Goal: Transaction & Acquisition: Purchase product/service

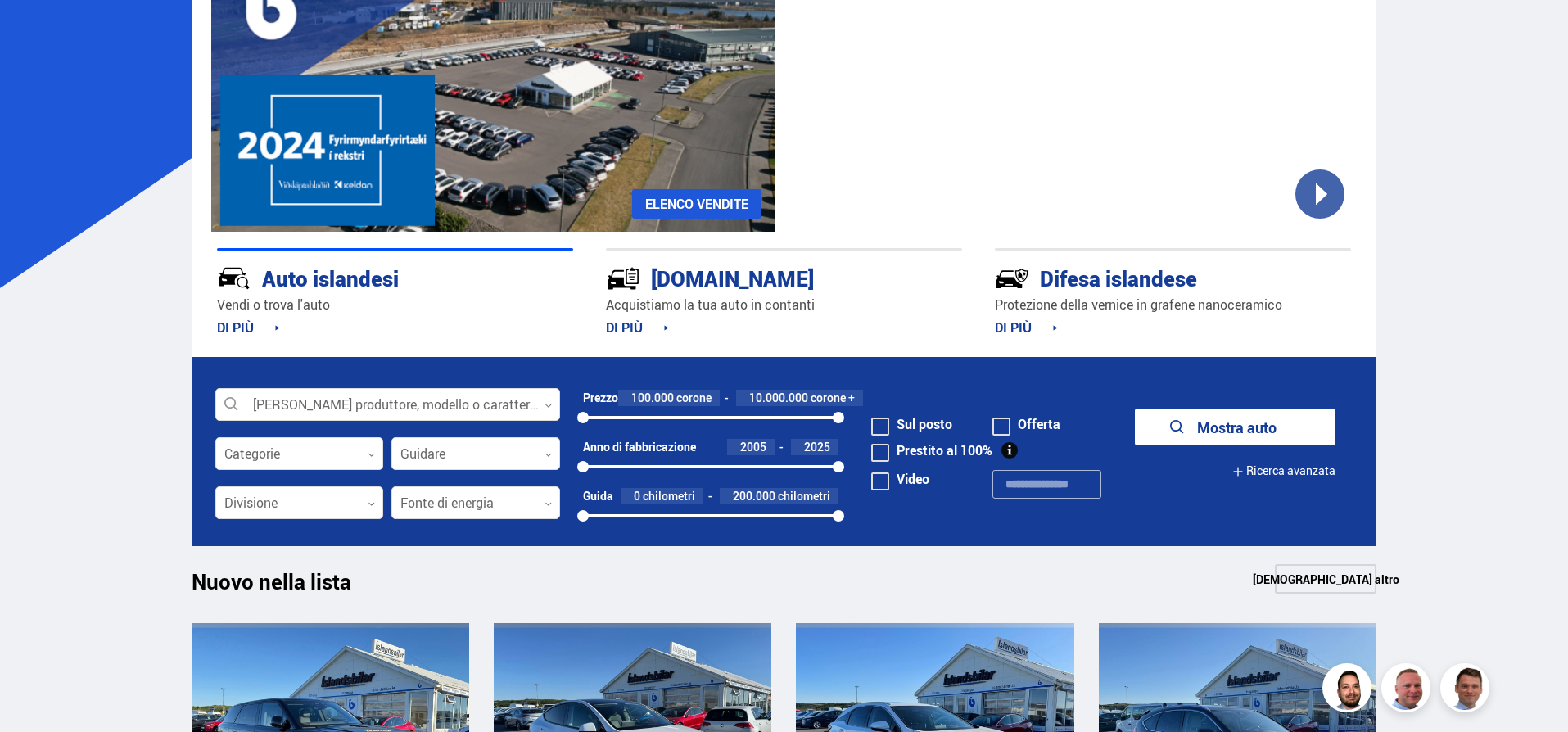
scroll to position [491, 0]
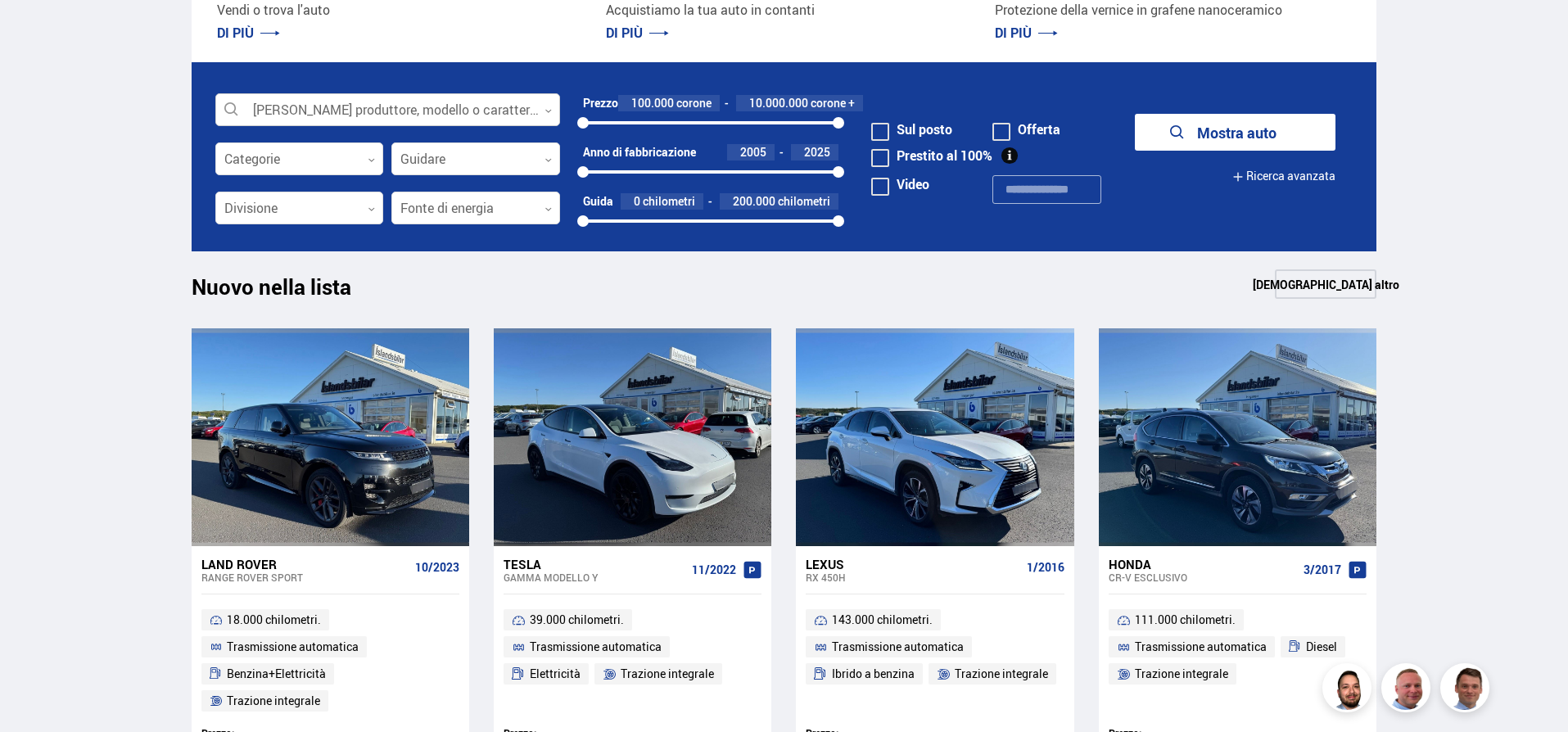
click at [278, 105] on div at bounding box center [387, 111] width 344 height 33
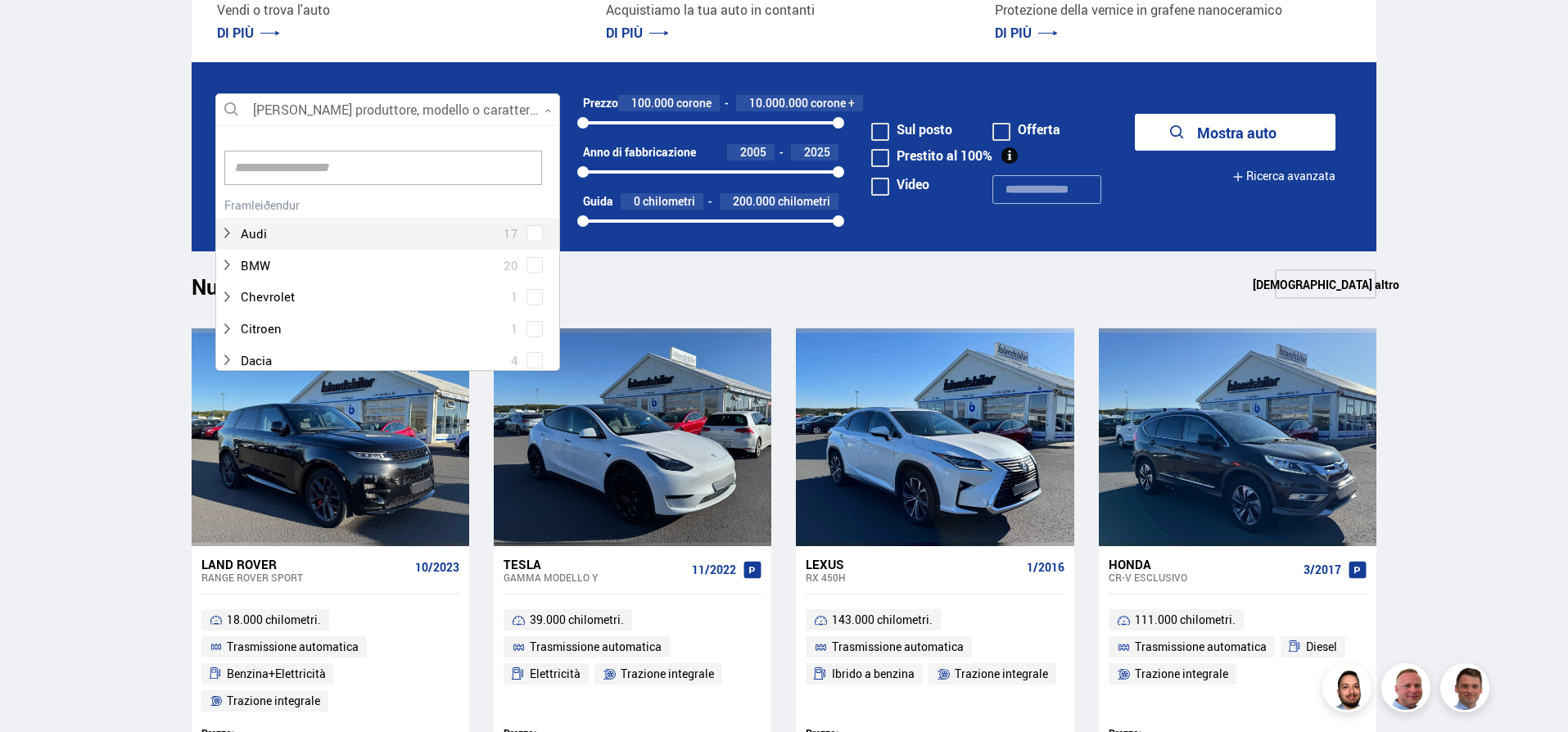
scroll to position [244, 340]
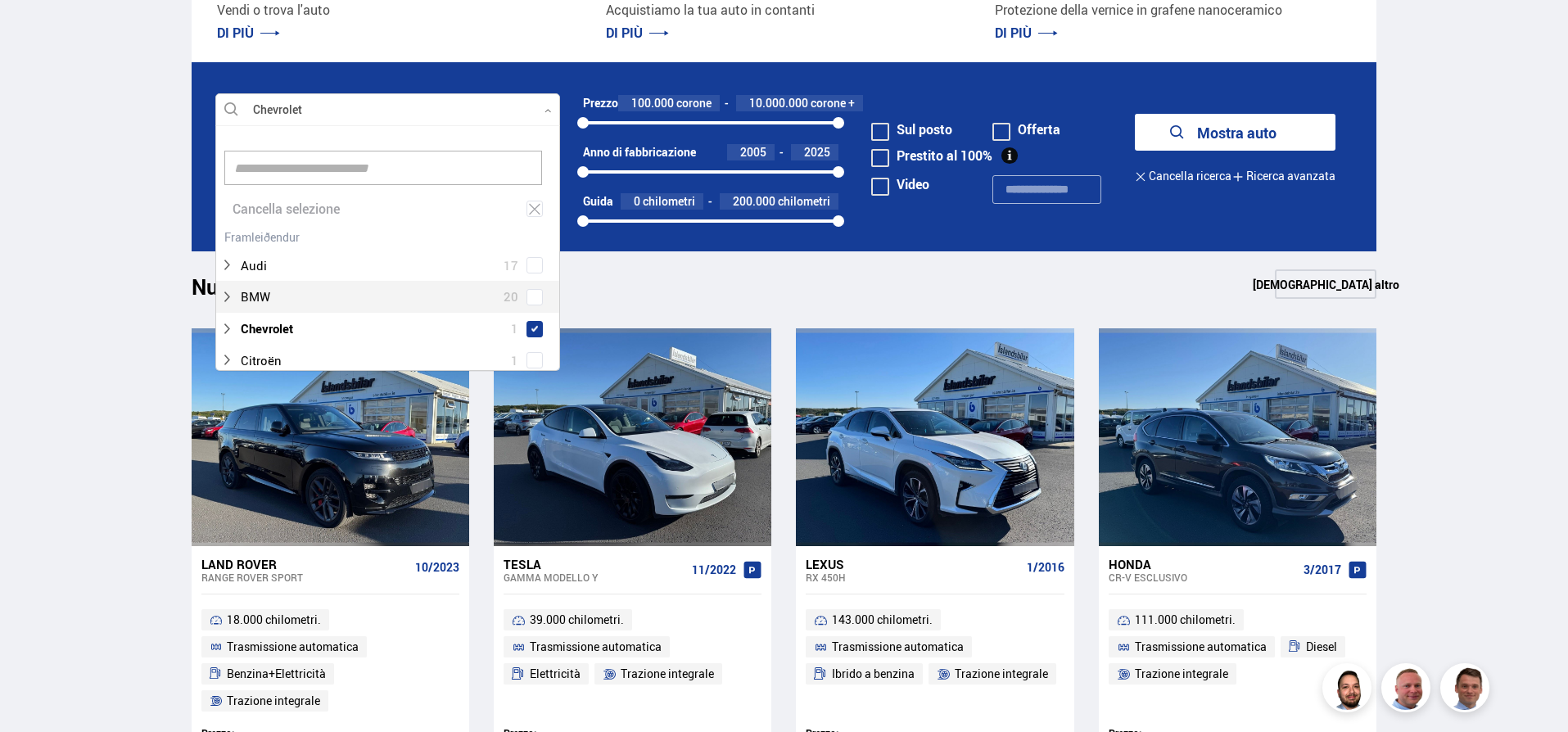
scroll to position [589, 0]
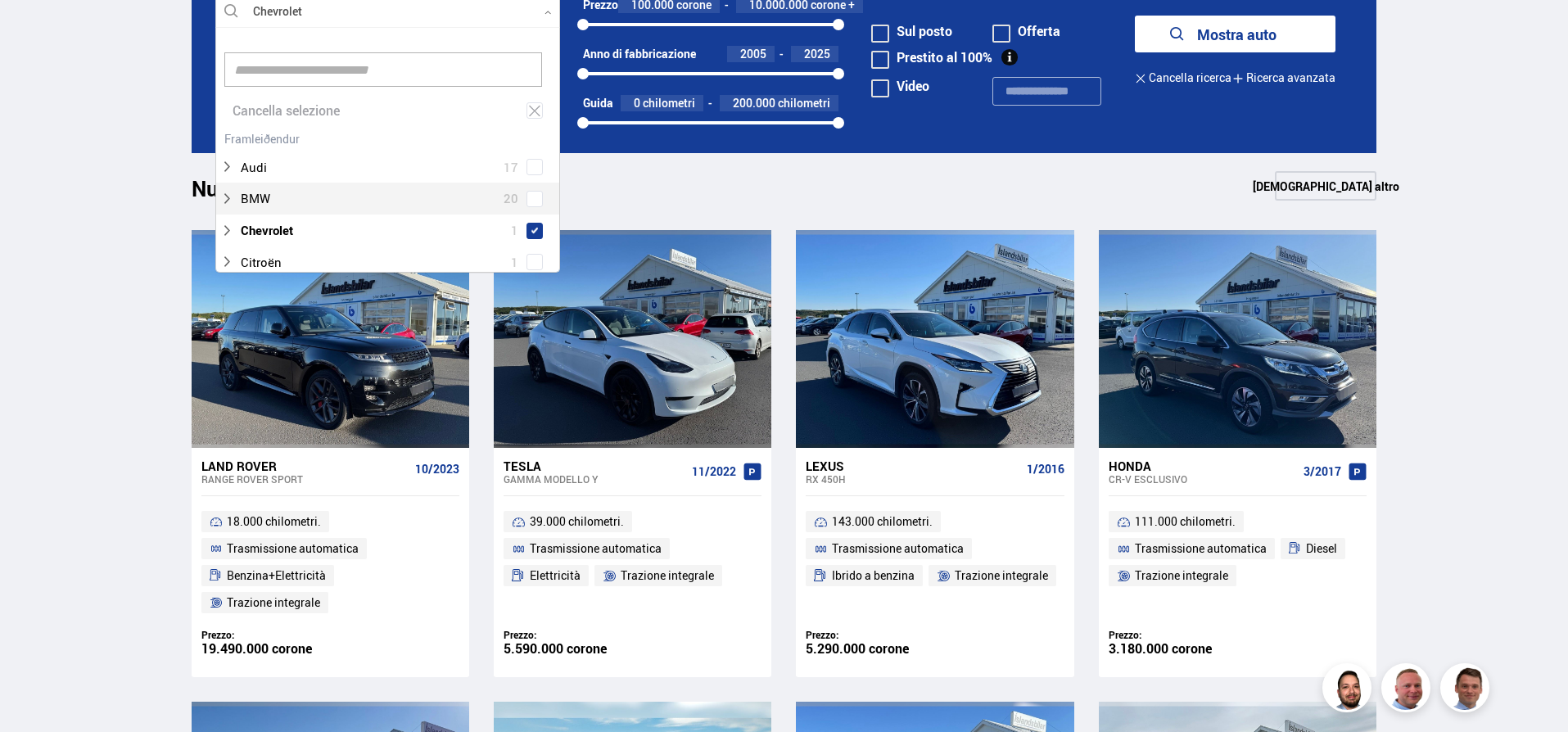
click at [702, 196] on div "Nuovo nella lista Vedi altro" at bounding box center [784, 190] width 1185 height 39
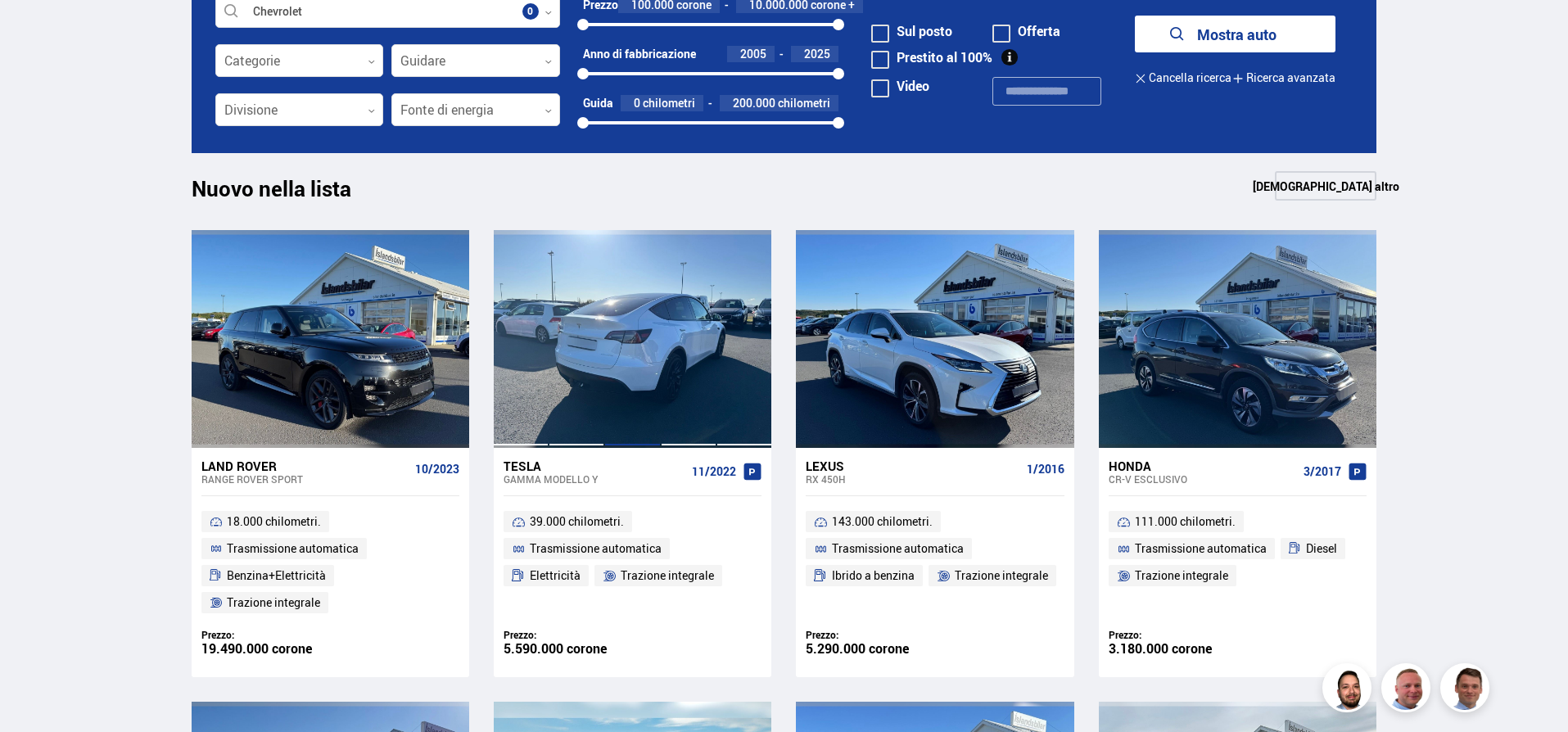
scroll to position [393, 0]
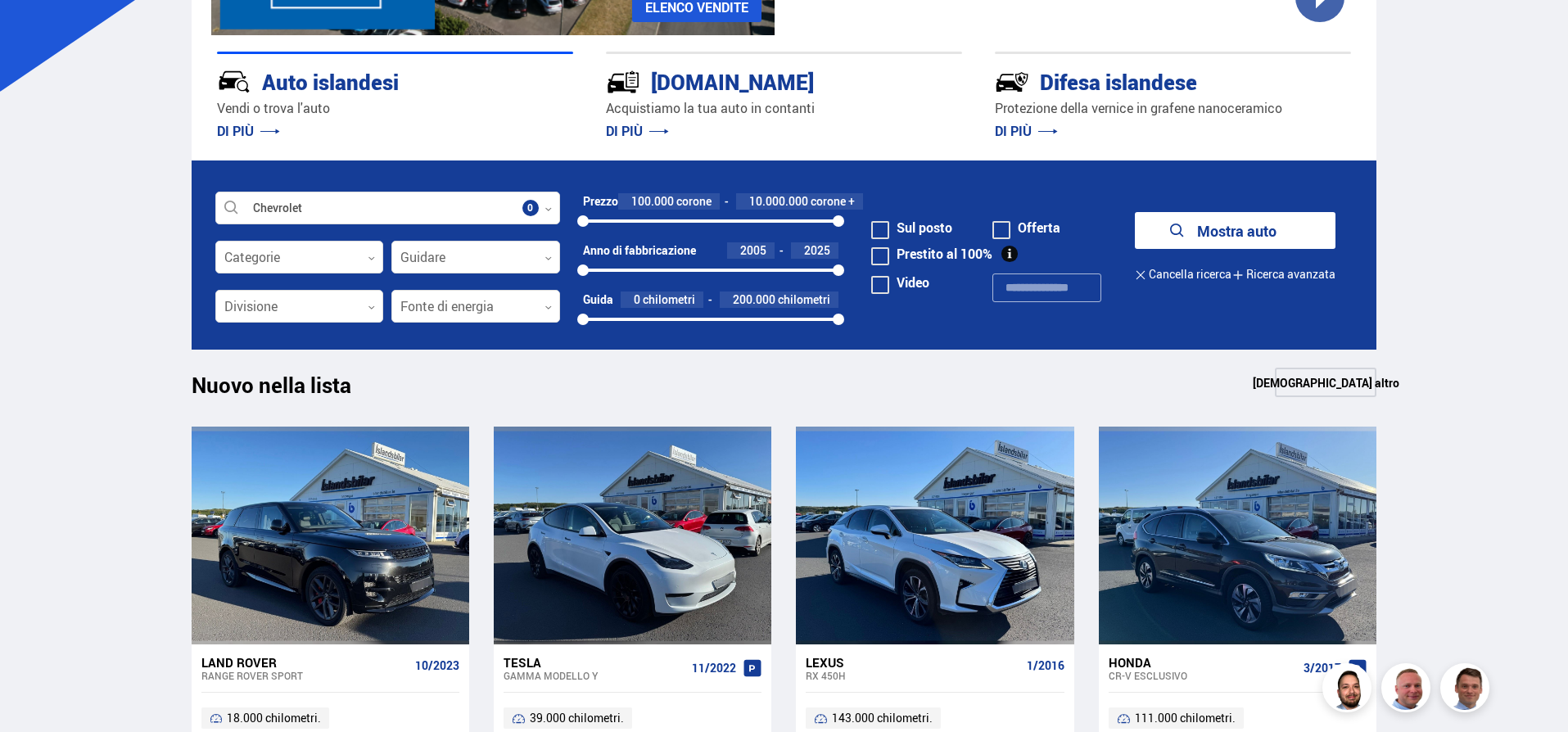
click at [1257, 228] on font "Mostra auto" at bounding box center [1236, 231] width 79 height 20
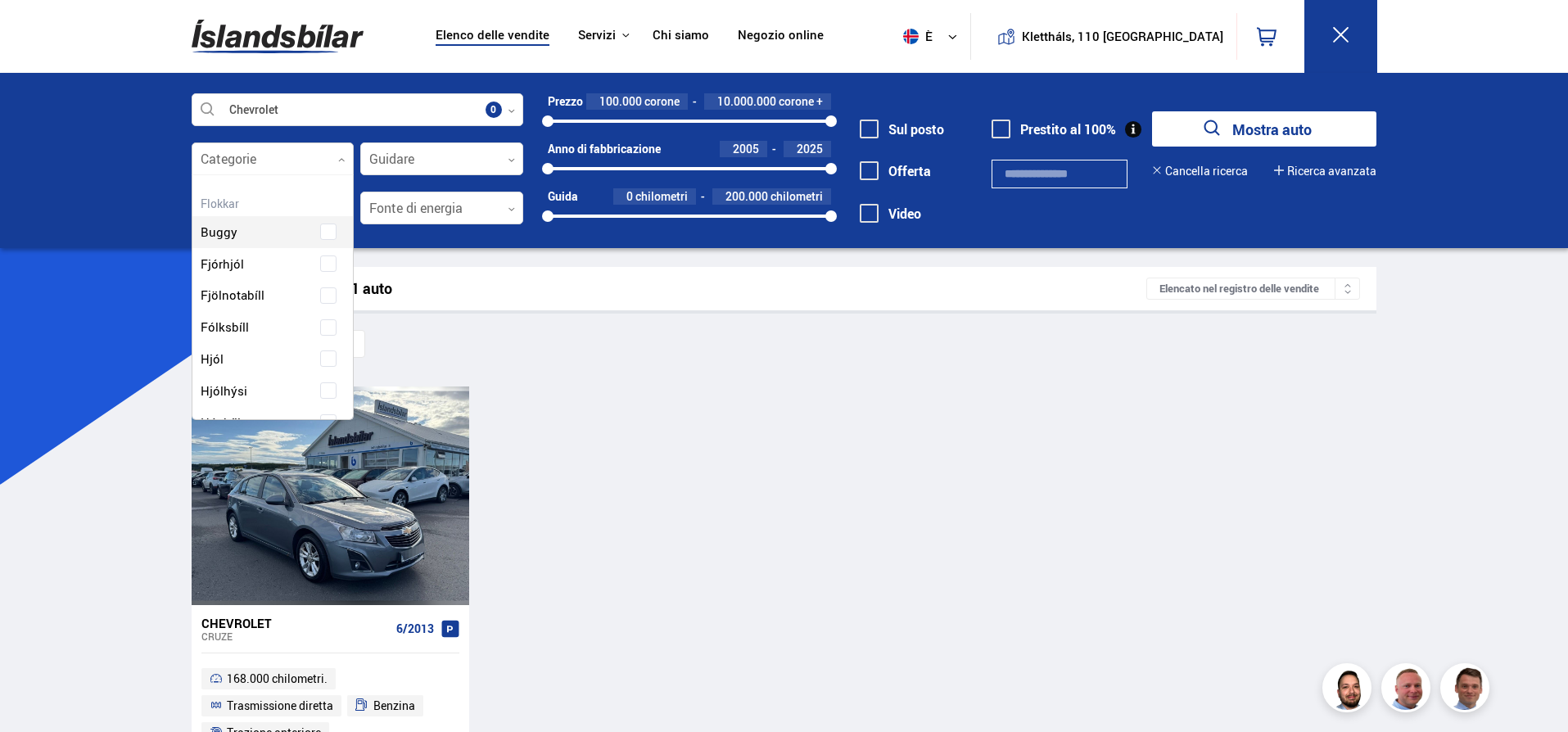
click at [304, 164] on div at bounding box center [273, 159] width 163 height 33
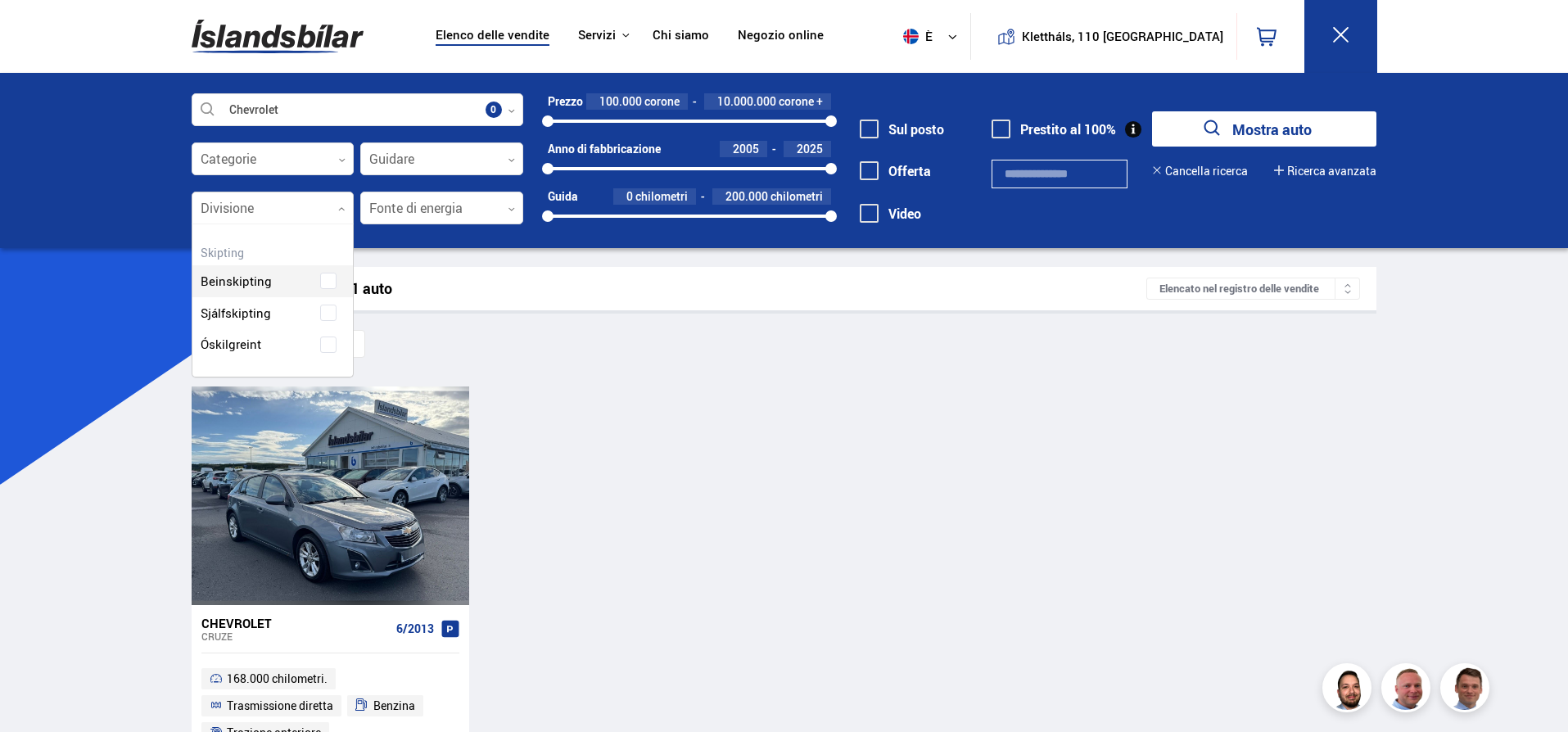
click at [304, 203] on div at bounding box center [273, 209] width 163 height 33
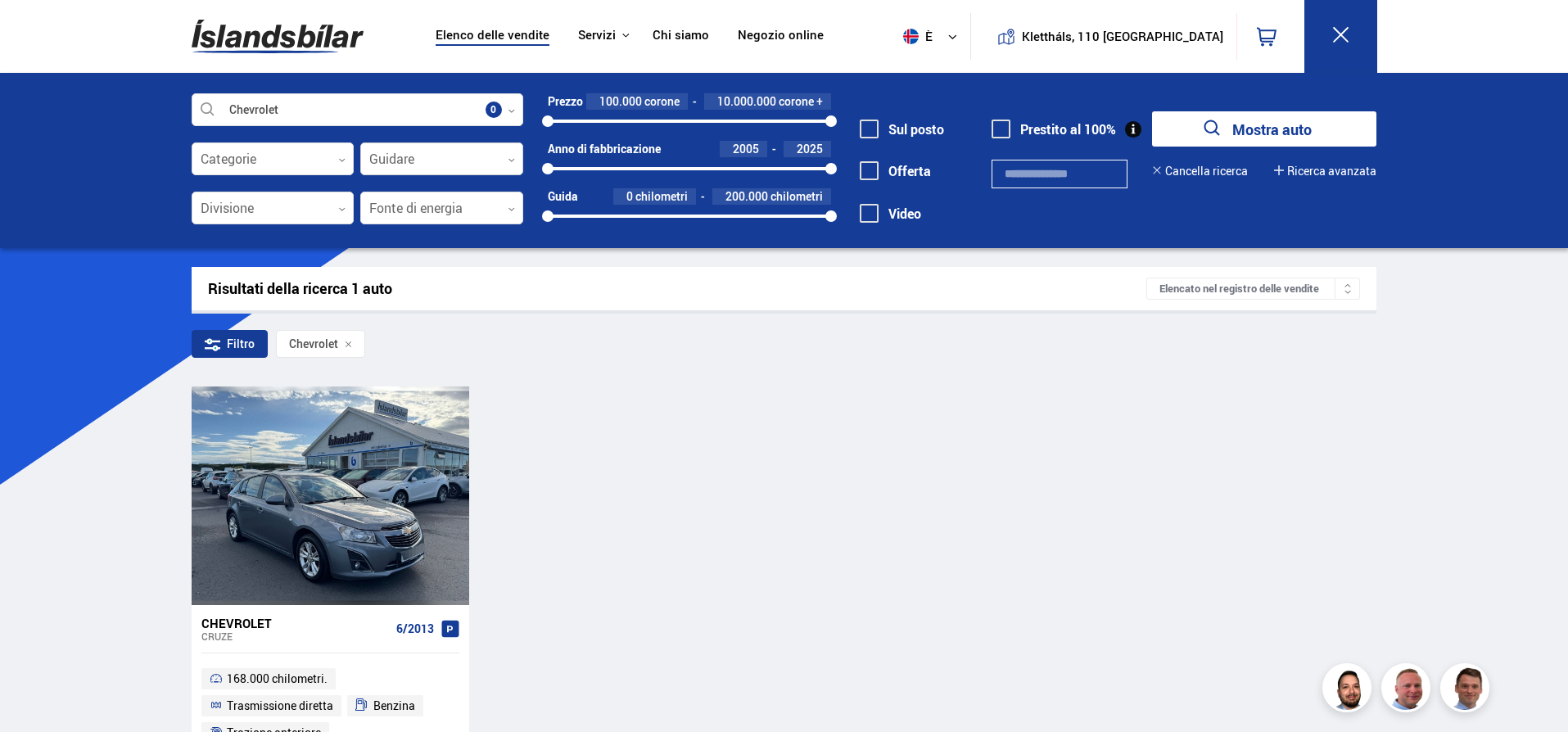
click at [400, 165] on div at bounding box center [441, 159] width 163 height 33
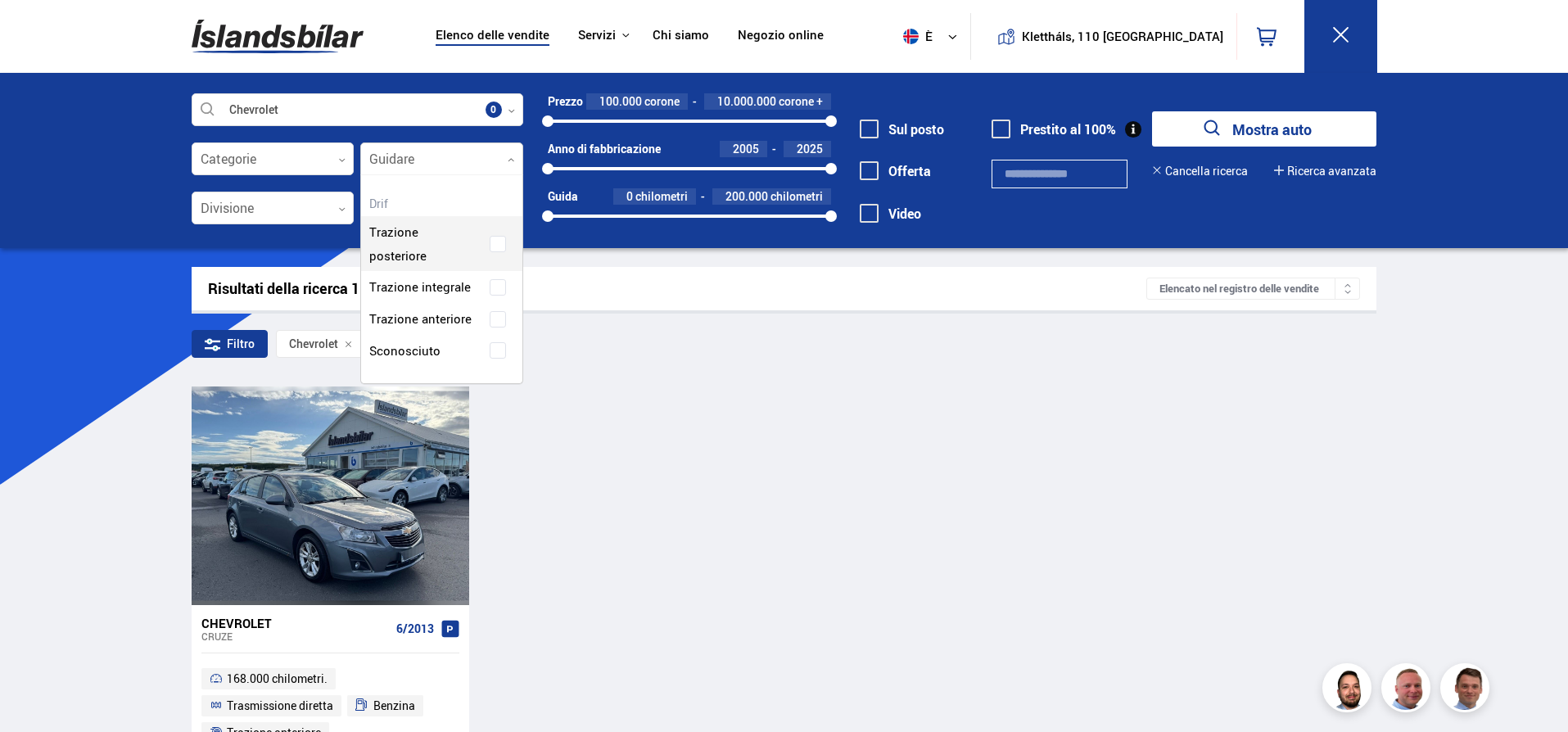
scroll to position [184, 160]
click at [400, 165] on div at bounding box center [441, 159] width 163 height 33
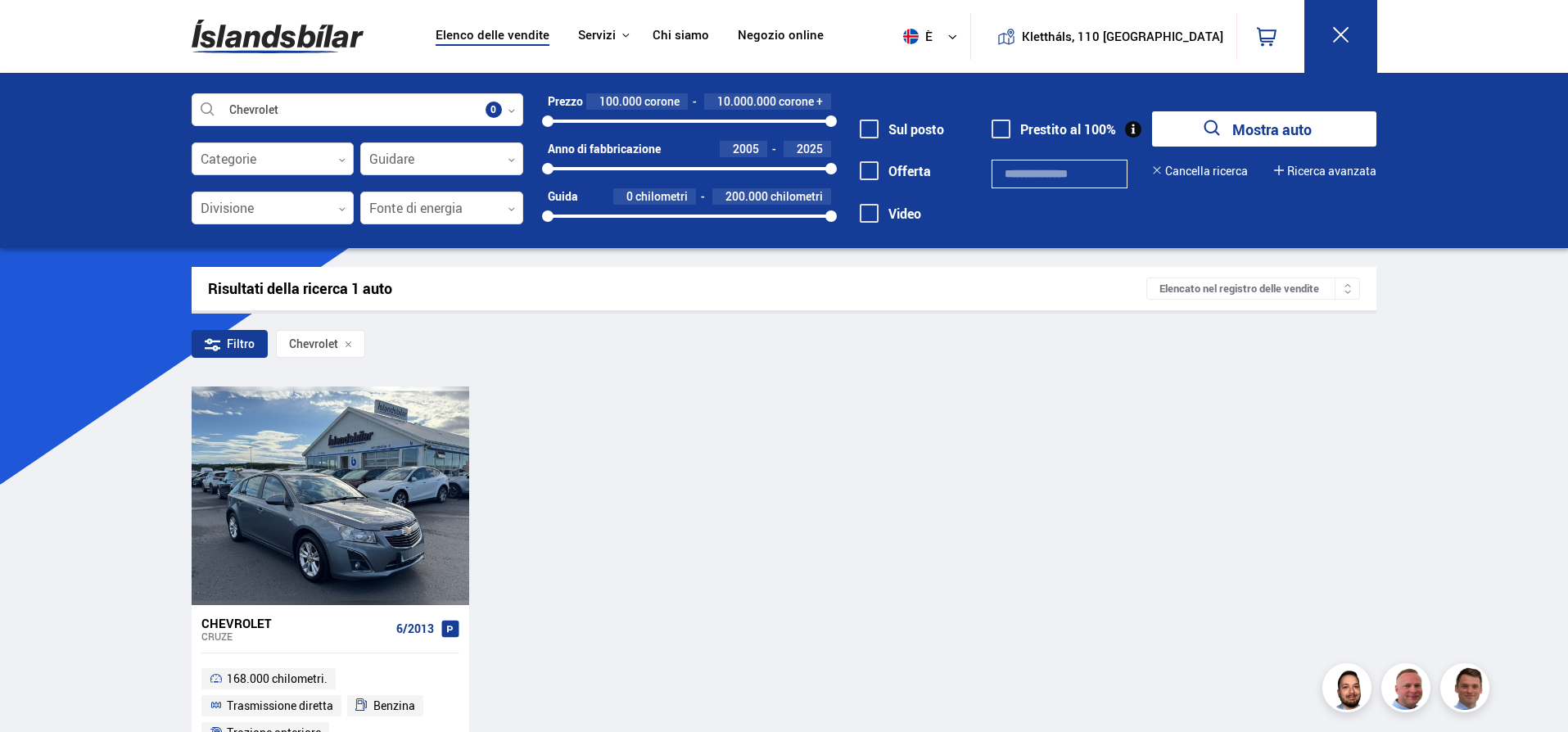
click at [322, 161] on div at bounding box center [273, 159] width 163 height 33
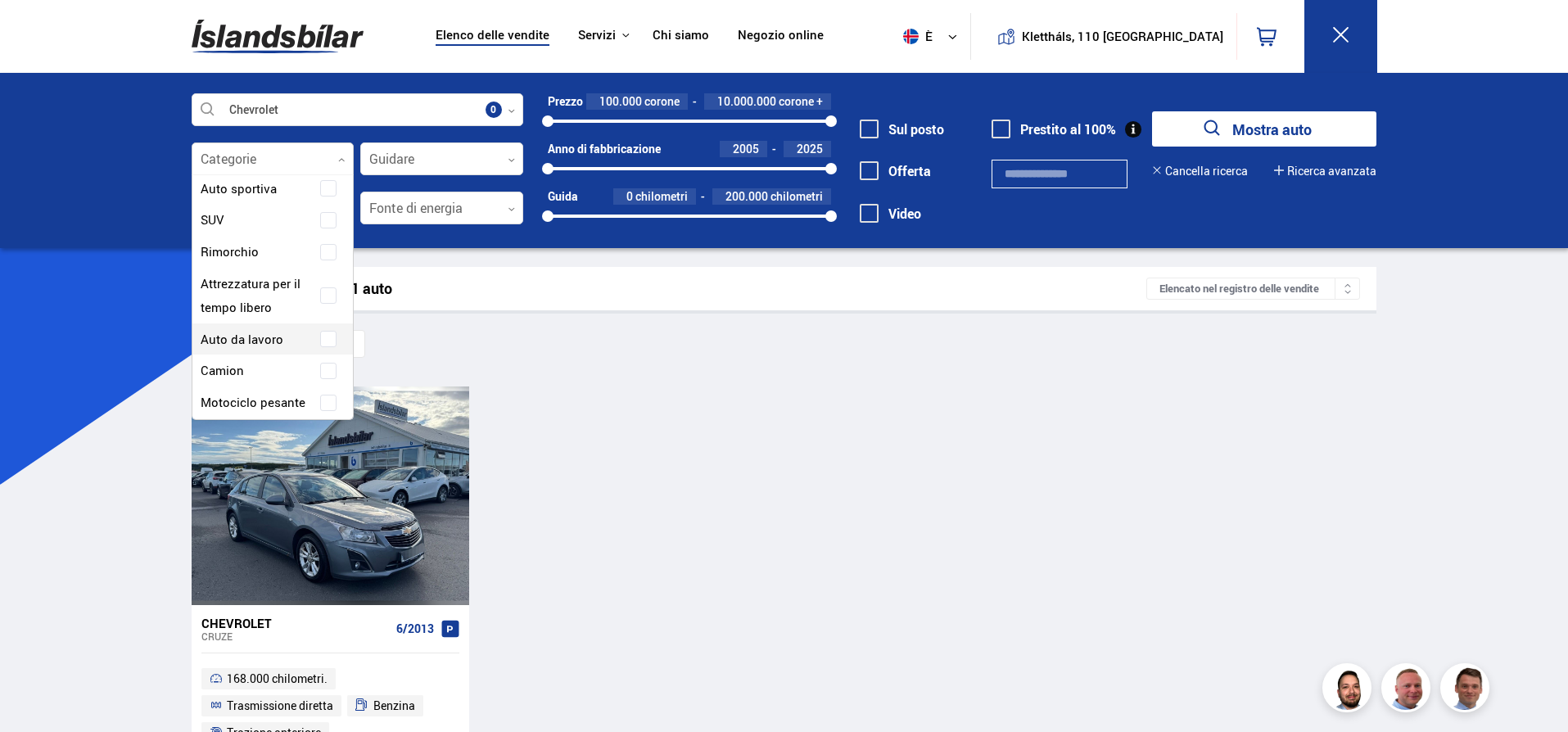
scroll to position [409, 0]
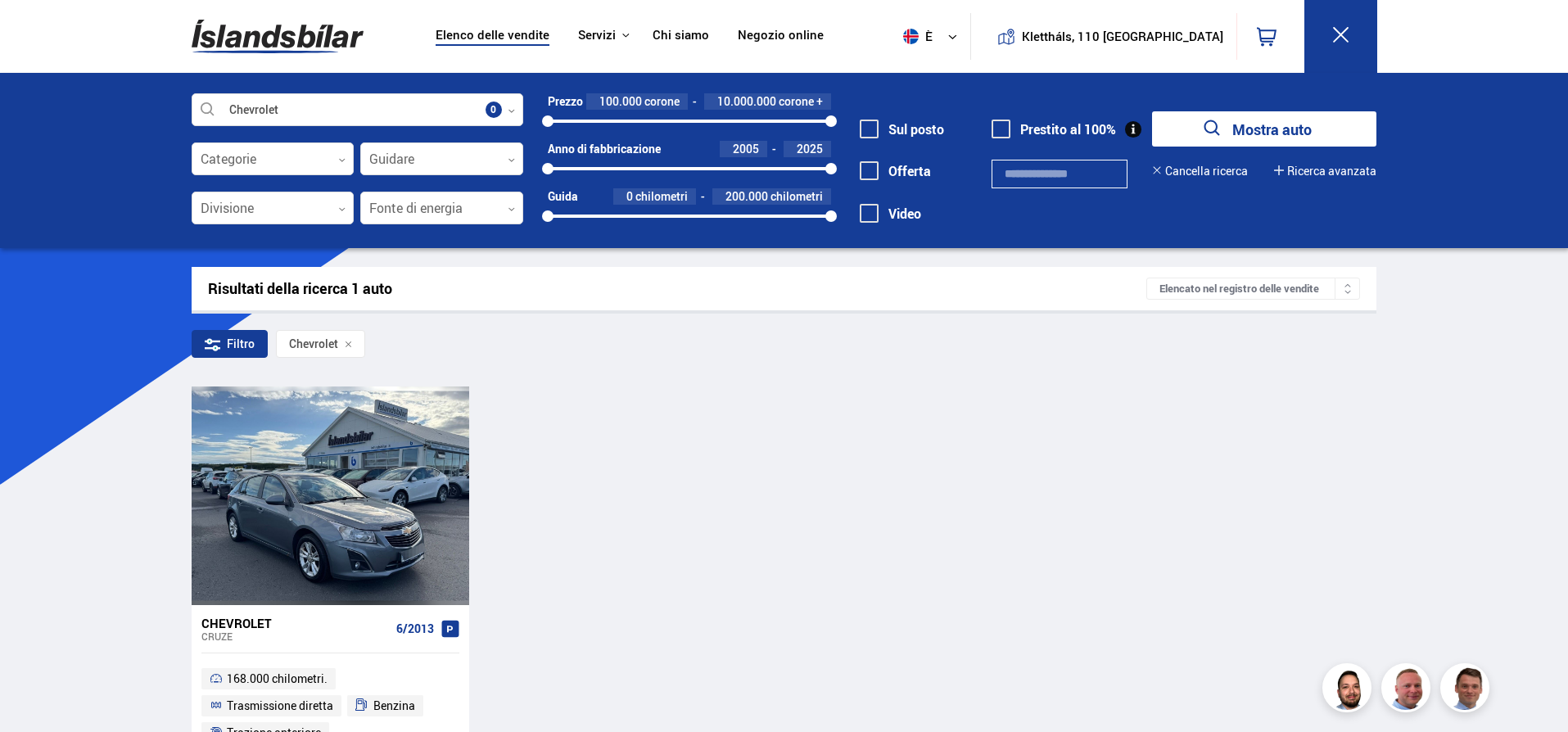
click at [655, 457] on div "Chevrolet [PERSON_NAME] 6/2013 168.000 chilometri. Trasmissione diretta Benzina…" at bounding box center [784, 596] width 1185 height 420
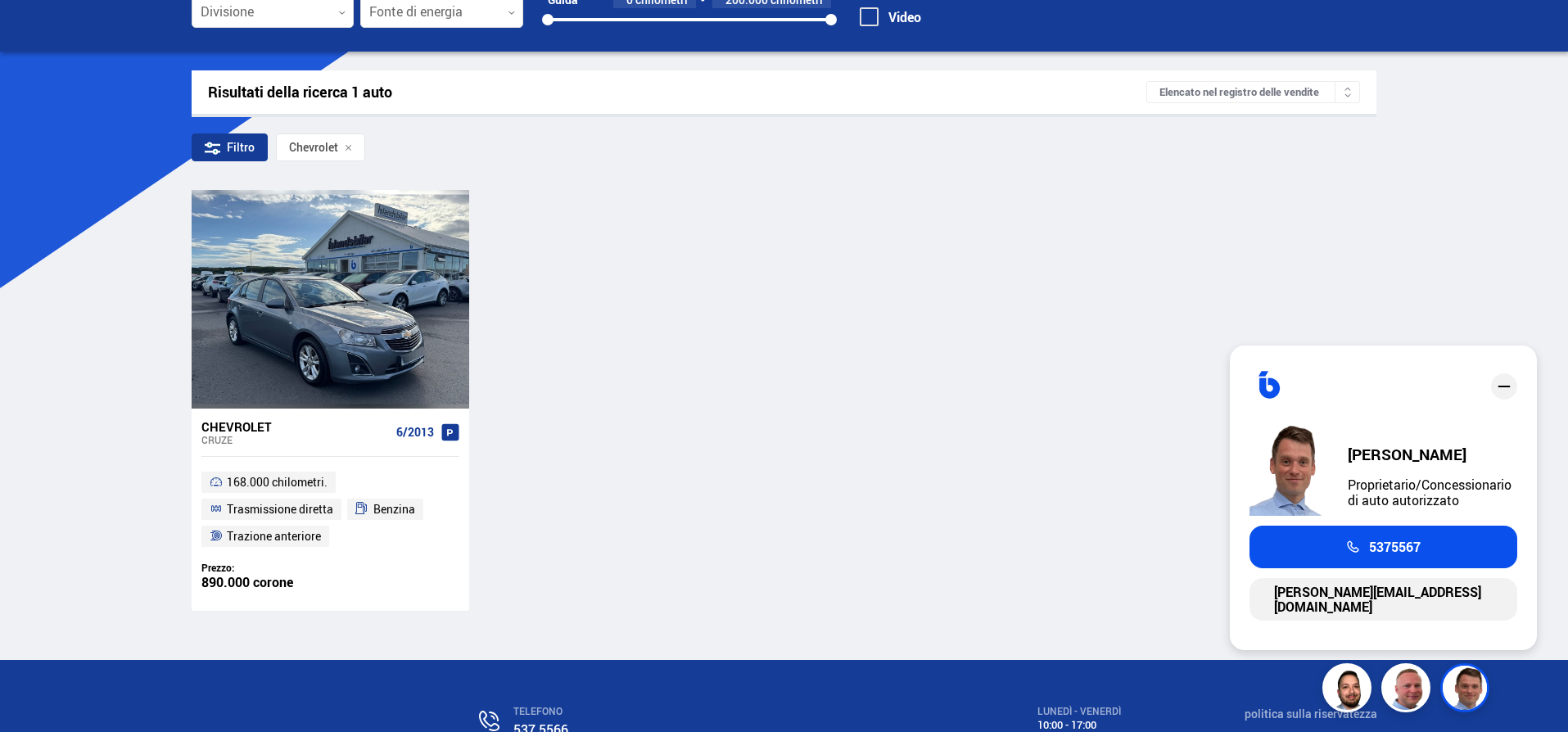
click at [1455, 462] on font "[PERSON_NAME]" at bounding box center [1407, 454] width 119 height 21
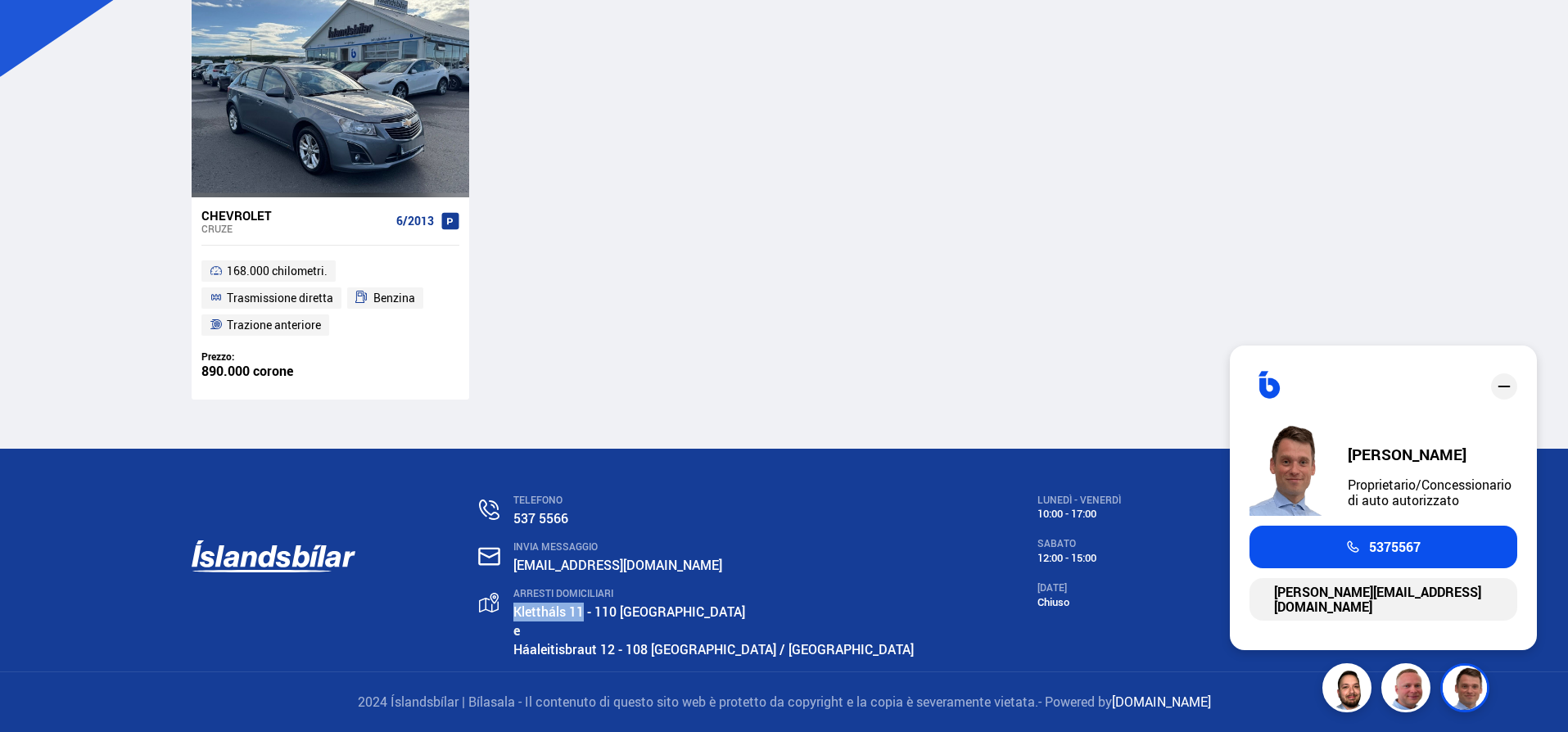
drag, startPoint x: 552, startPoint y: 611, endPoint x: 627, endPoint y: 612, distance: 75.0
click at [627, 612] on div "ARRESTI DOMICILIARI [STREET_ADDRESS] / [GEOGRAPHIC_DATA]" at bounding box center [696, 604] width 435 height 34
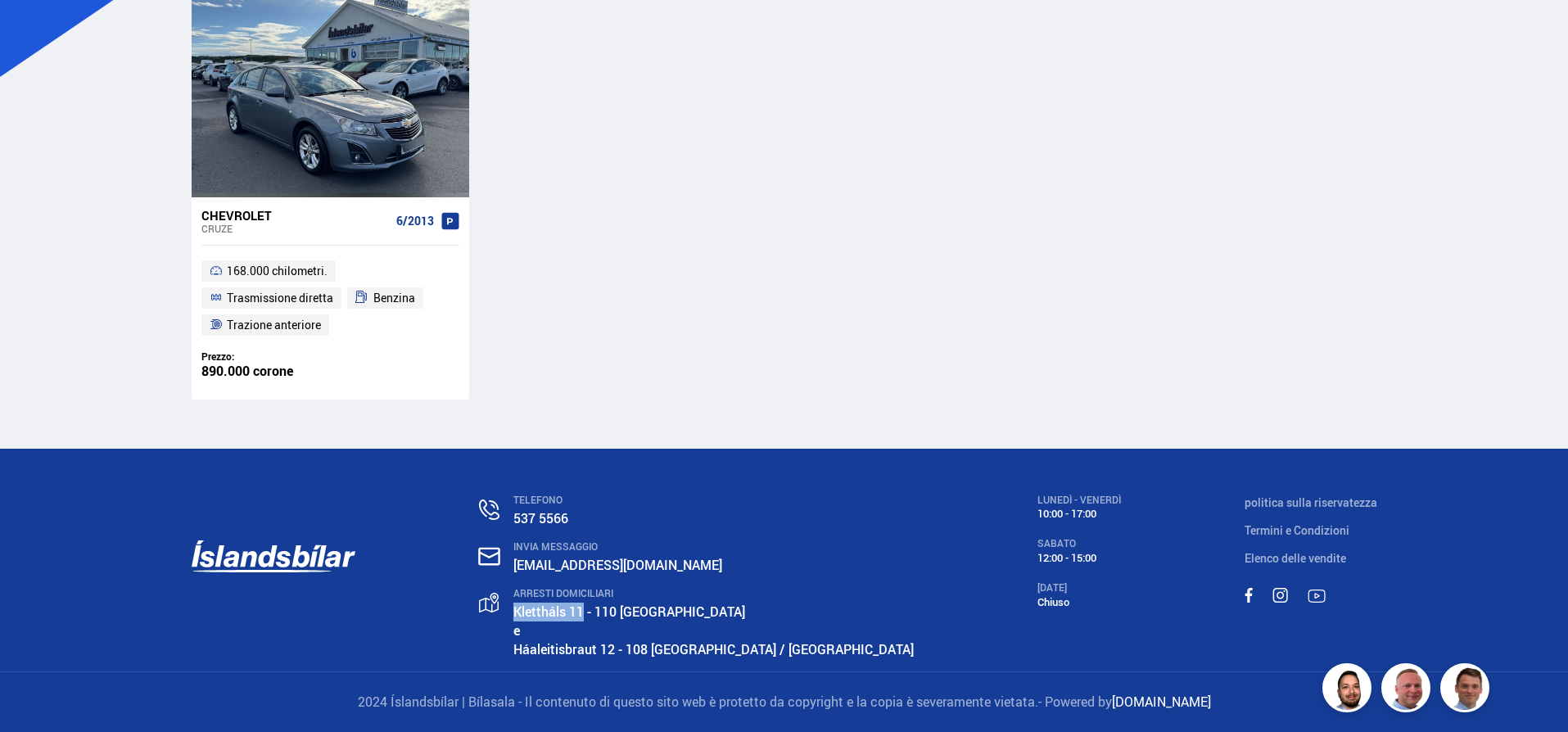
copy font "Klettháls 11"
